Goal: Information Seeking & Learning: Find specific fact

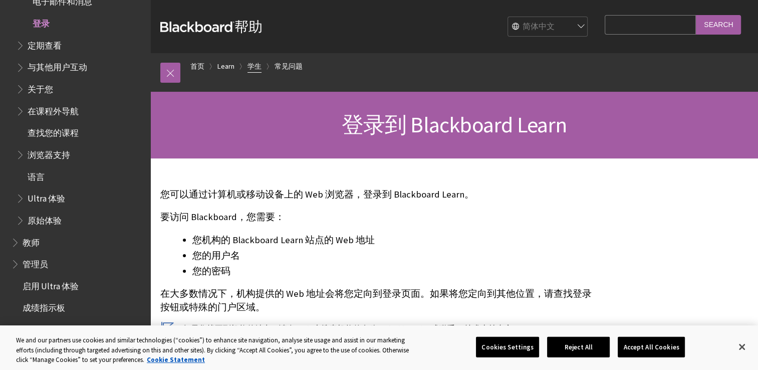
click at [253, 67] on link "学生" at bounding box center [254, 66] width 14 height 13
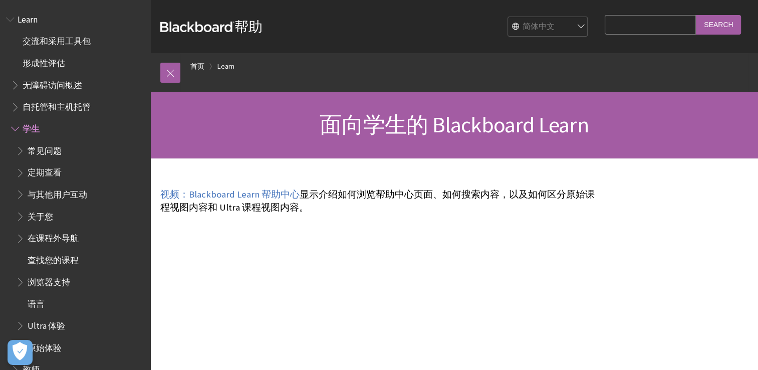
scroll to position [105, 0]
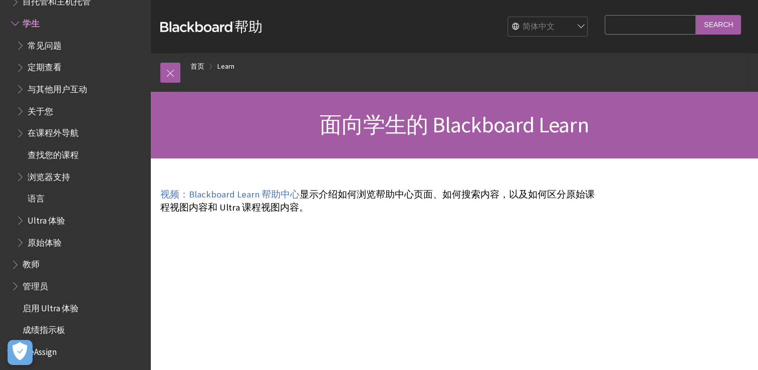
click at [60, 152] on span "查找您的课程" at bounding box center [53, 153] width 51 height 14
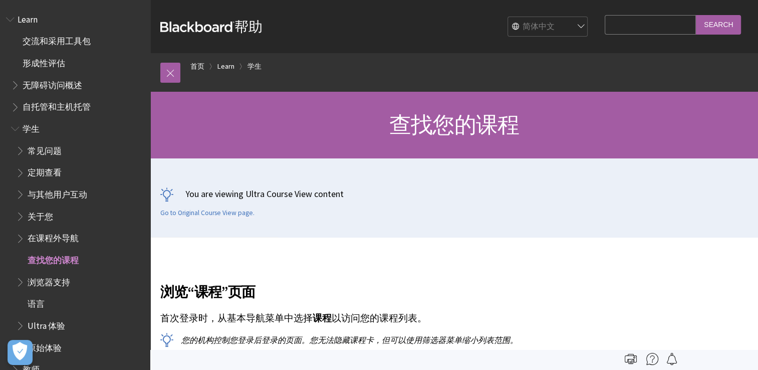
scroll to position [172, 0]
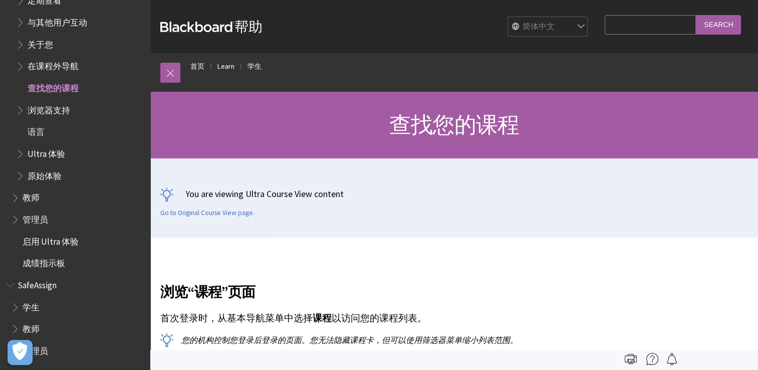
click at [605, 27] on input "Search Query" at bounding box center [650, 25] width 91 height 20
type input "him3007"
click at [713, 27] on input "Search" at bounding box center [718, 25] width 45 height 20
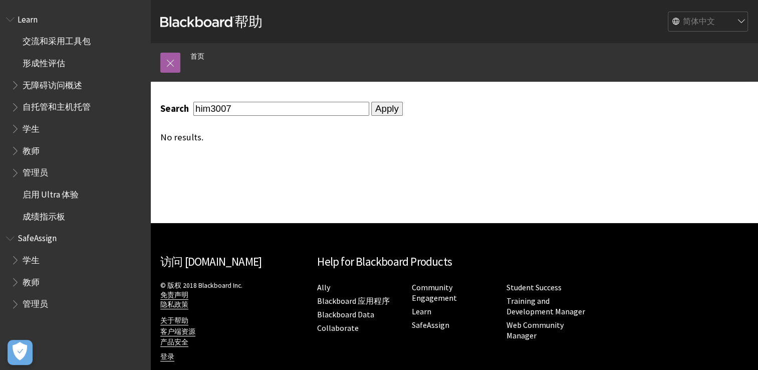
click at [249, 109] on input "him3007" at bounding box center [281, 109] width 176 height 14
type input "h"
